Goal: Task Accomplishment & Management: Complete application form

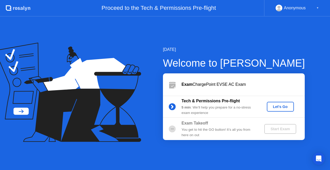
drag, startPoint x: 277, startPoint y: 101, endPoint x: 276, endPoint y: 104, distance: 3.6
click at [276, 104] on div "Tech & Permissions Pre-flight 5 min : We’ll help you prepare for a no-stress ex…" at bounding box center [234, 106] width 142 height 22
click at [276, 105] on div "Let's Go" at bounding box center [280, 107] width 23 height 4
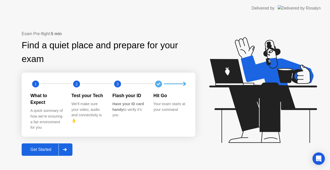
click at [40, 143] on button "Get Started" at bounding box center [47, 149] width 51 height 12
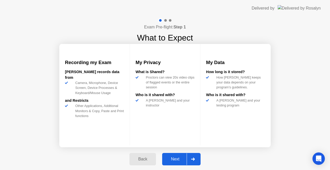
click at [178, 160] on div "Next" at bounding box center [175, 159] width 23 height 5
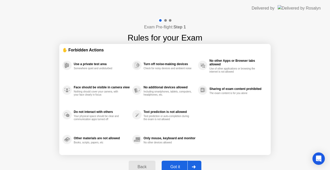
click at [178, 164] on div "Got it" at bounding box center [175, 166] width 24 height 5
select select "**********"
select select "*******"
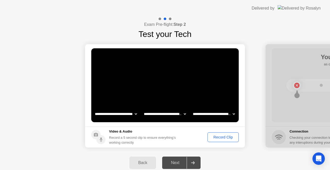
click at [219, 136] on div "Record Clip" at bounding box center [224, 137] width 28 height 4
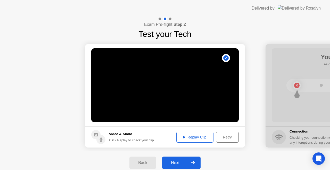
click at [183, 161] on div "Next" at bounding box center [175, 162] width 23 height 5
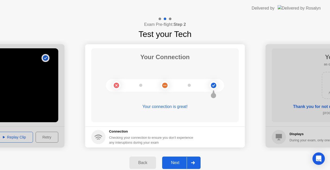
click at [183, 162] on div "Next" at bounding box center [175, 162] width 23 height 5
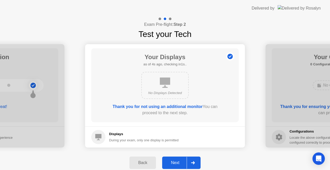
click at [176, 161] on div "Next" at bounding box center [175, 162] width 23 height 5
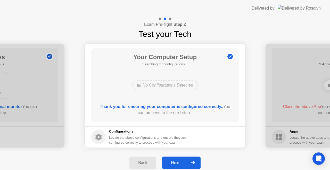
click at [176, 161] on div "Next" at bounding box center [175, 162] width 23 height 5
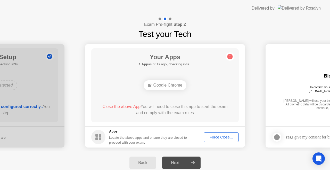
click at [221, 138] on div "Force Close..." at bounding box center [221, 137] width 31 height 4
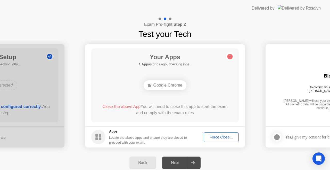
click at [217, 133] on button "Force Close..." at bounding box center [221, 137] width 35 height 10
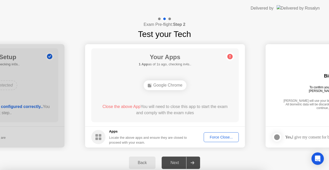
drag, startPoint x: 159, startPoint y: 101, endPoint x: 172, endPoint y: 115, distance: 18.9
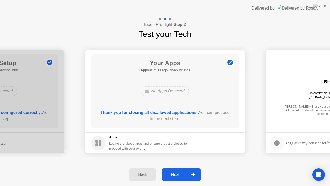
click at [177, 170] on button "Next" at bounding box center [181, 174] width 38 height 12
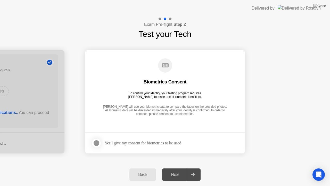
click at [142, 141] on div "Yes, I give my consent for biometrics to be used" at bounding box center [143, 142] width 77 height 5
click at [99, 140] on div at bounding box center [96, 143] width 6 height 6
click at [178, 170] on div "Next" at bounding box center [175, 174] width 23 height 5
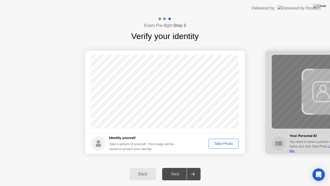
click at [224, 141] on div "Take Photo" at bounding box center [223, 143] width 27 height 4
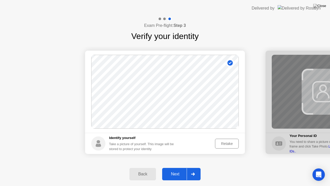
click at [183, 170] on div "Next" at bounding box center [175, 174] width 23 height 5
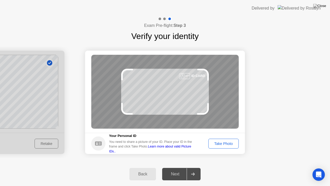
click at [212, 141] on div "Take Photo" at bounding box center [223, 143] width 27 height 4
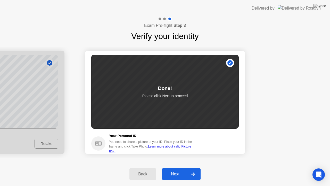
click at [179, 170] on div "Next" at bounding box center [175, 174] width 23 height 5
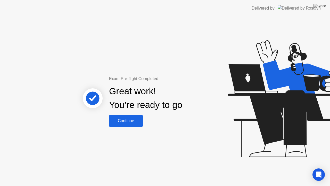
click at [130, 123] on div "Continue" at bounding box center [126, 120] width 31 height 5
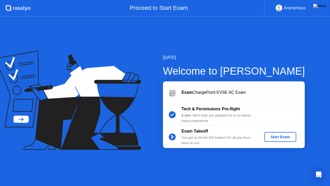
click at [291, 133] on button "Start Exam" at bounding box center [281, 137] width 32 height 10
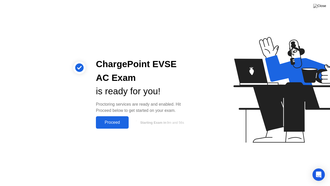
click at [123, 124] on div "Proceed" at bounding box center [113, 122] width 30 height 5
